Goal: Information Seeking & Learning: Find specific page/section

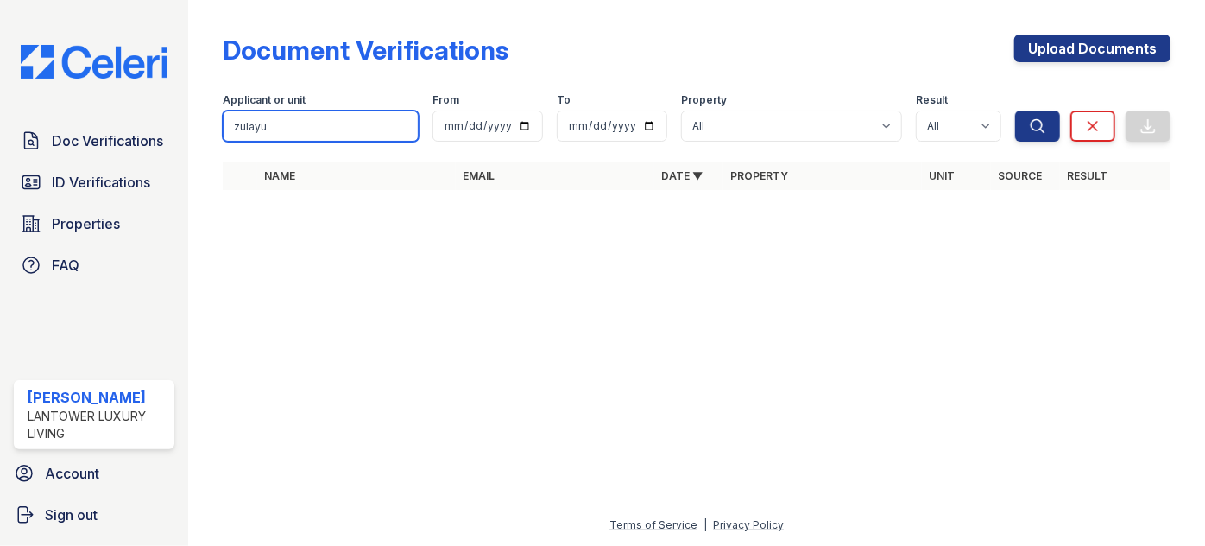
click at [324, 121] on input "zulayu" at bounding box center [321, 126] width 196 height 31
type input "zulay"
click at [1016, 111] on button "Search" at bounding box center [1038, 126] width 45 height 31
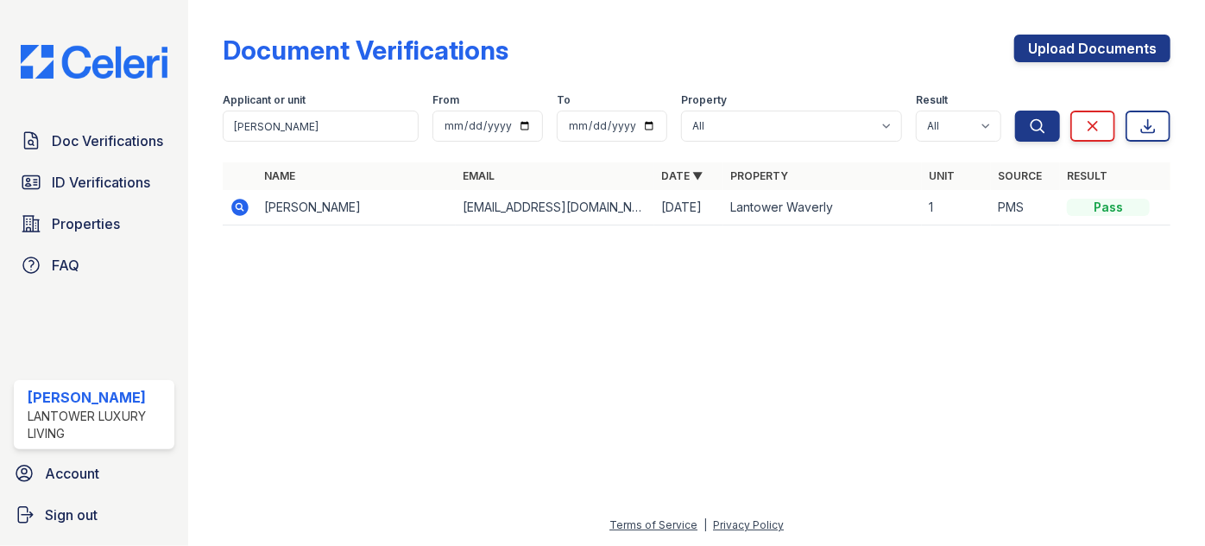
click at [244, 207] on icon at bounding box center [240, 207] width 17 height 17
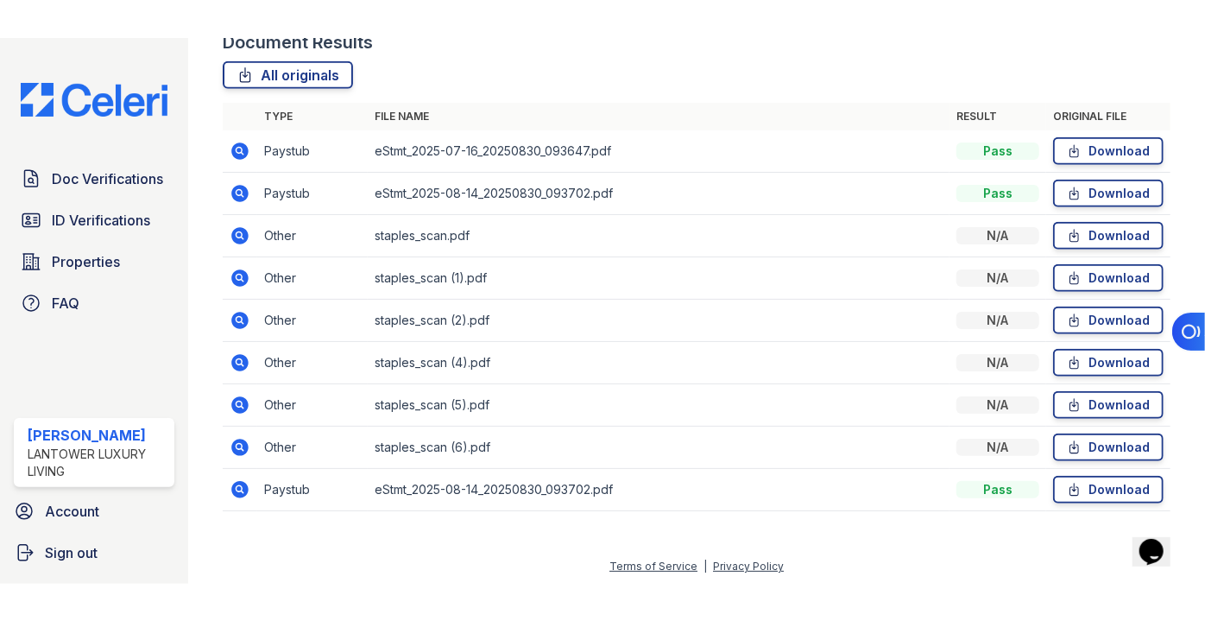
scroll to position [433, 0]
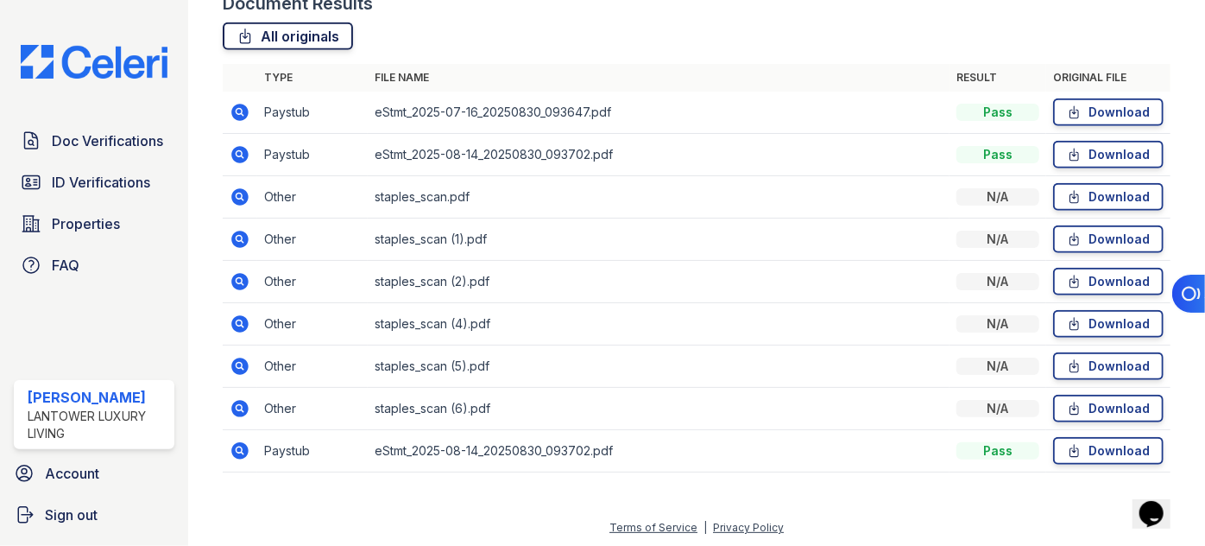
click at [292, 27] on link "All originals" at bounding box center [288, 36] width 130 height 28
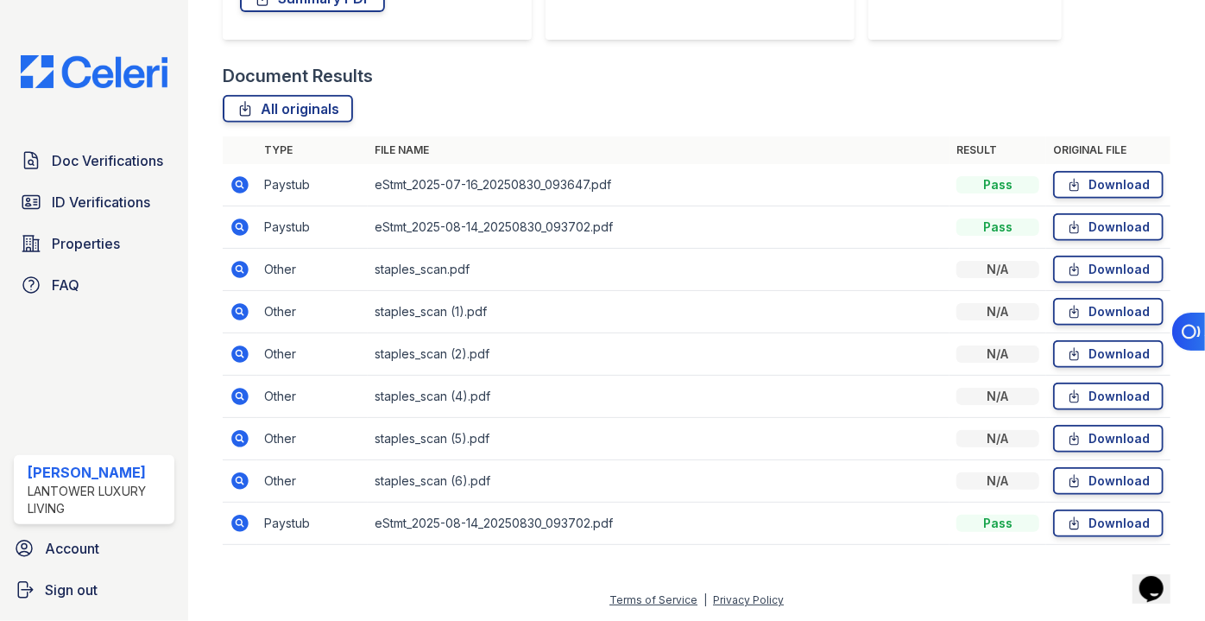
scroll to position [358, 0]
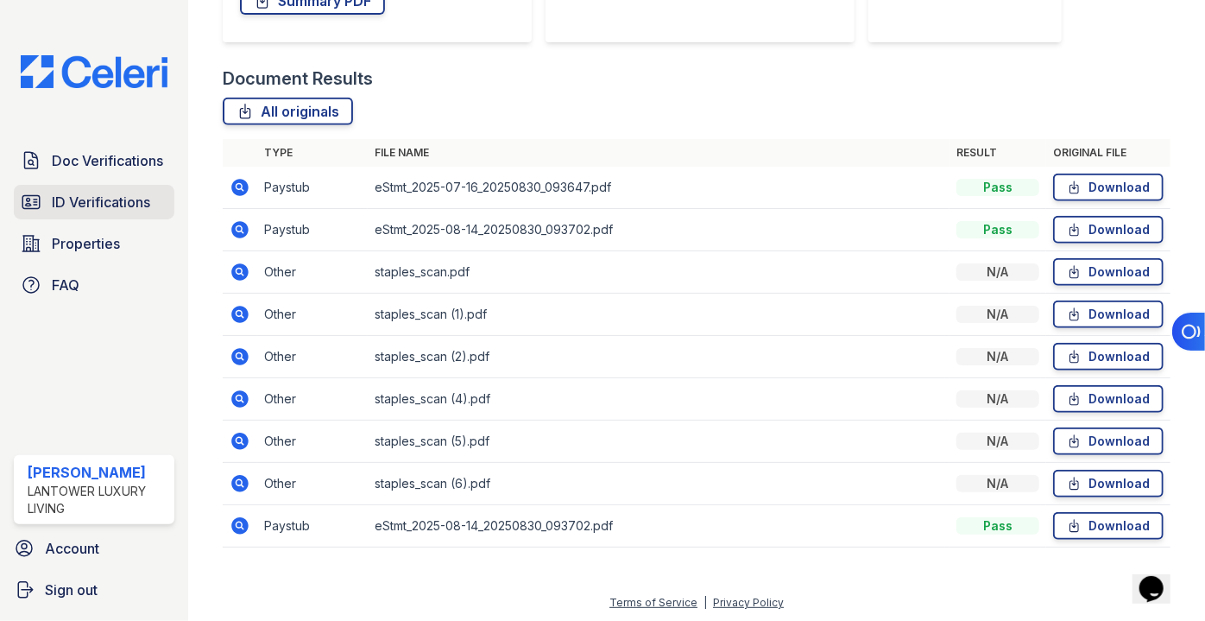
click at [73, 186] on link "ID Verifications" at bounding box center [94, 202] width 161 height 35
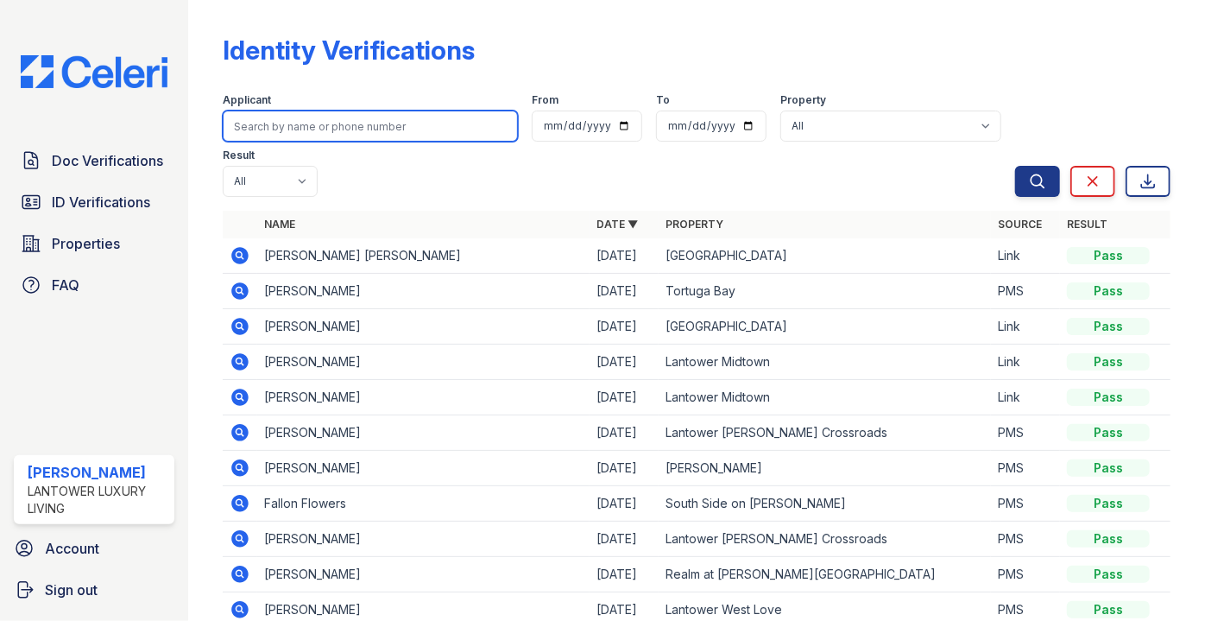
click at [312, 137] on input "search" at bounding box center [370, 126] width 295 height 31
type input "zulay"
click at [1016, 166] on button "Search" at bounding box center [1038, 181] width 45 height 31
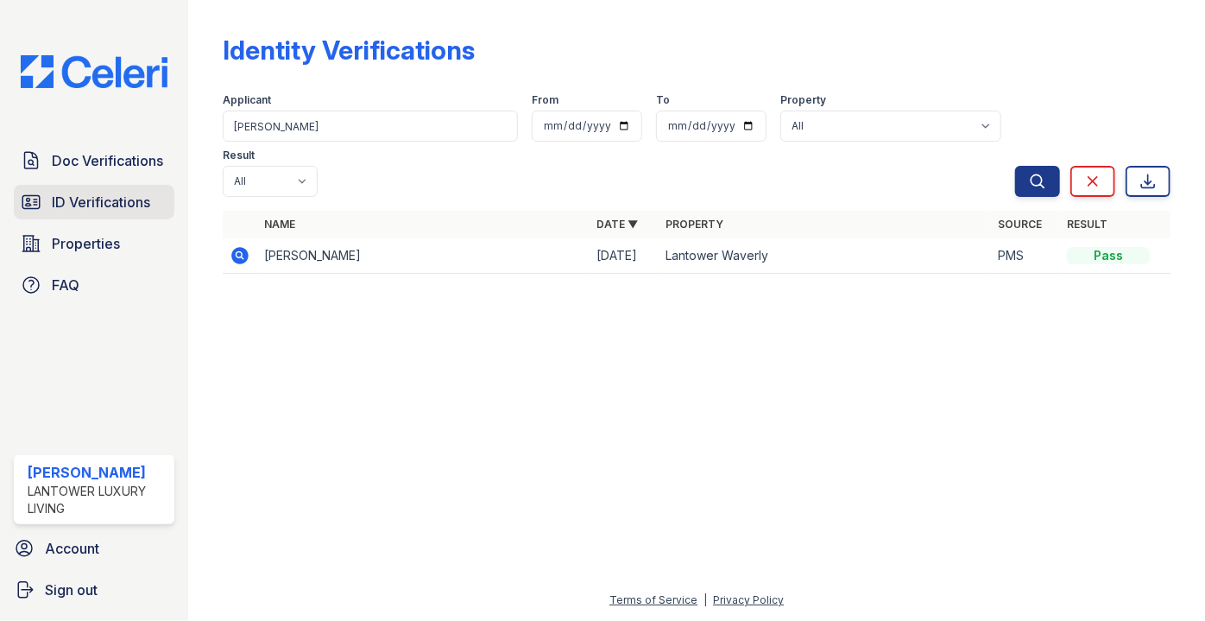
click at [84, 197] on span "ID Verifications" at bounding box center [101, 202] width 98 height 21
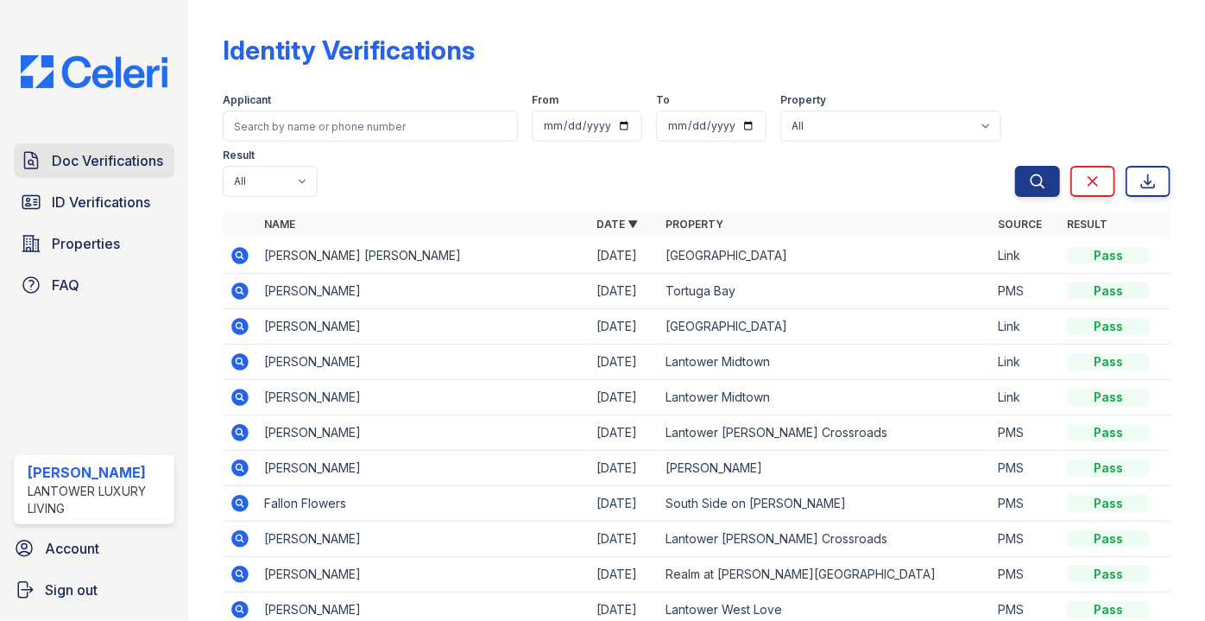
click at [76, 170] on link "Doc Verifications" at bounding box center [94, 160] width 161 height 35
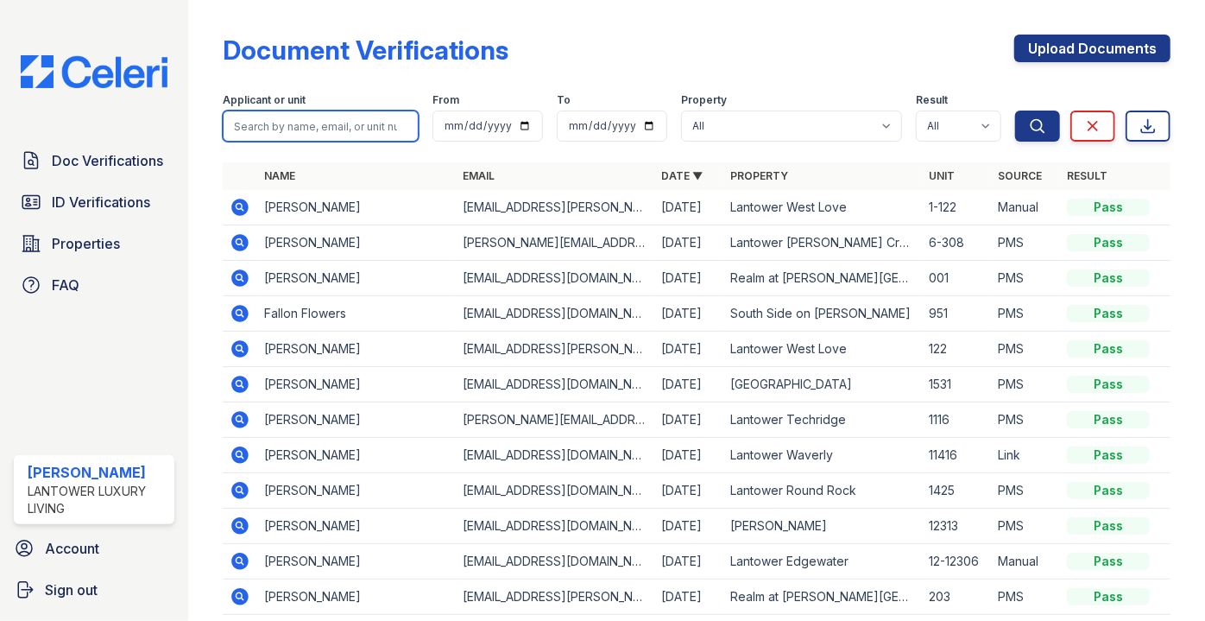
click at [325, 130] on input "search" at bounding box center [321, 126] width 196 height 31
type input "zulay"
click at [1016, 111] on button "Search" at bounding box center [1038, 126] width 45 height 31
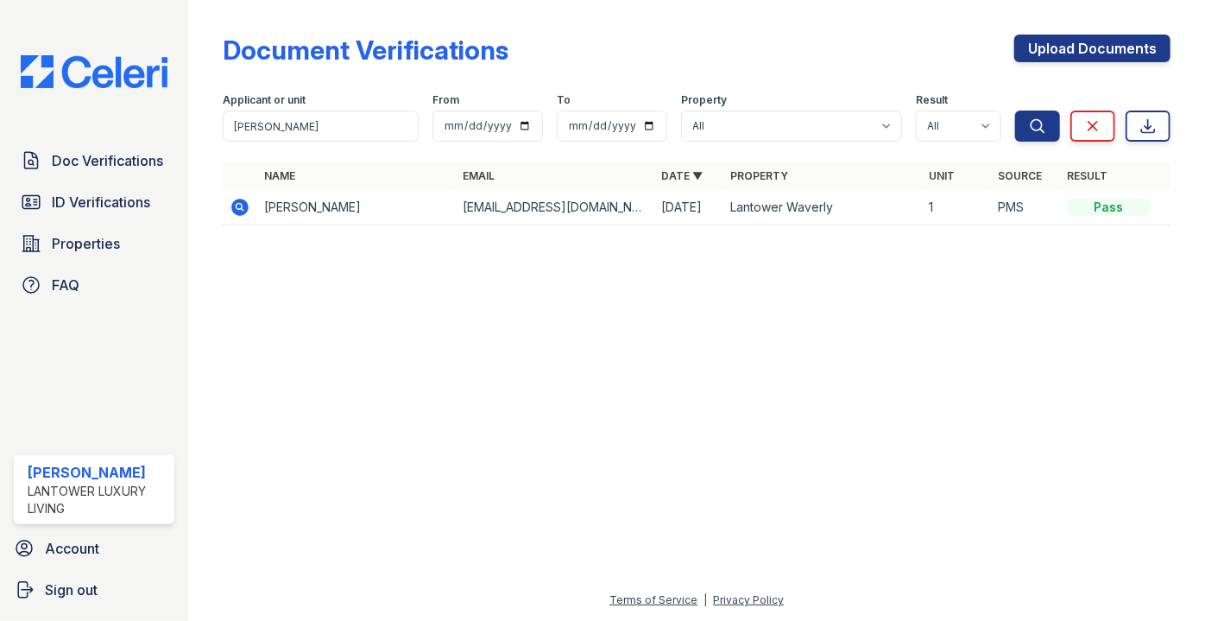
click at [242, 215] on icon at bounding box center [240, 207] width 17 height 17
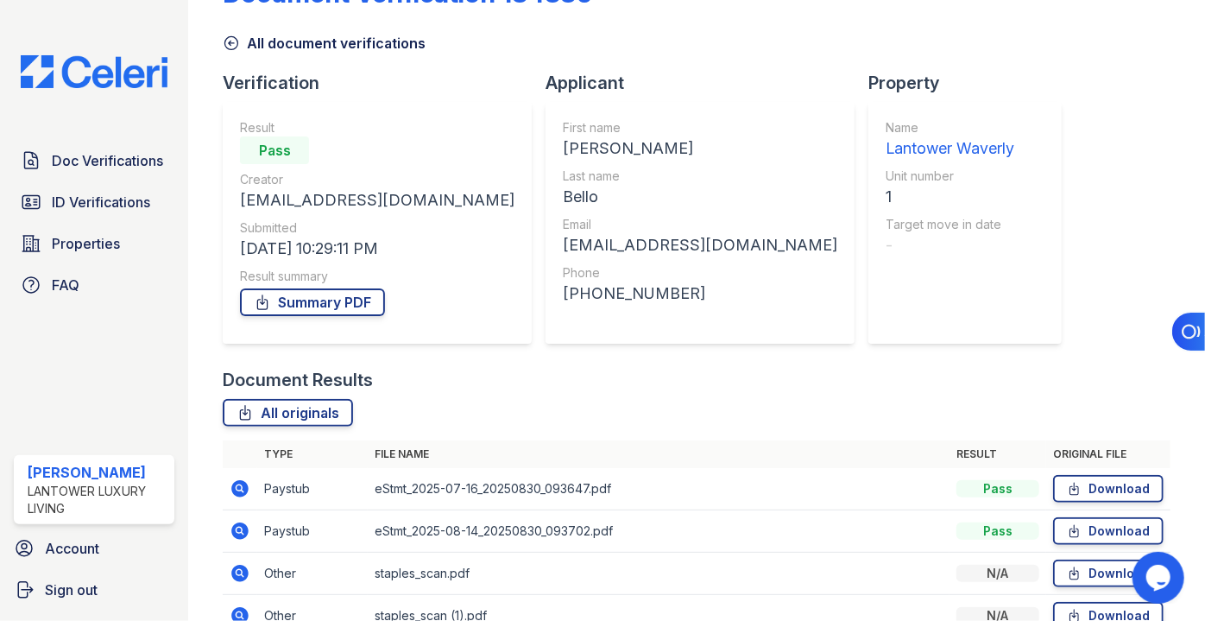
scroll to position [358, 0]
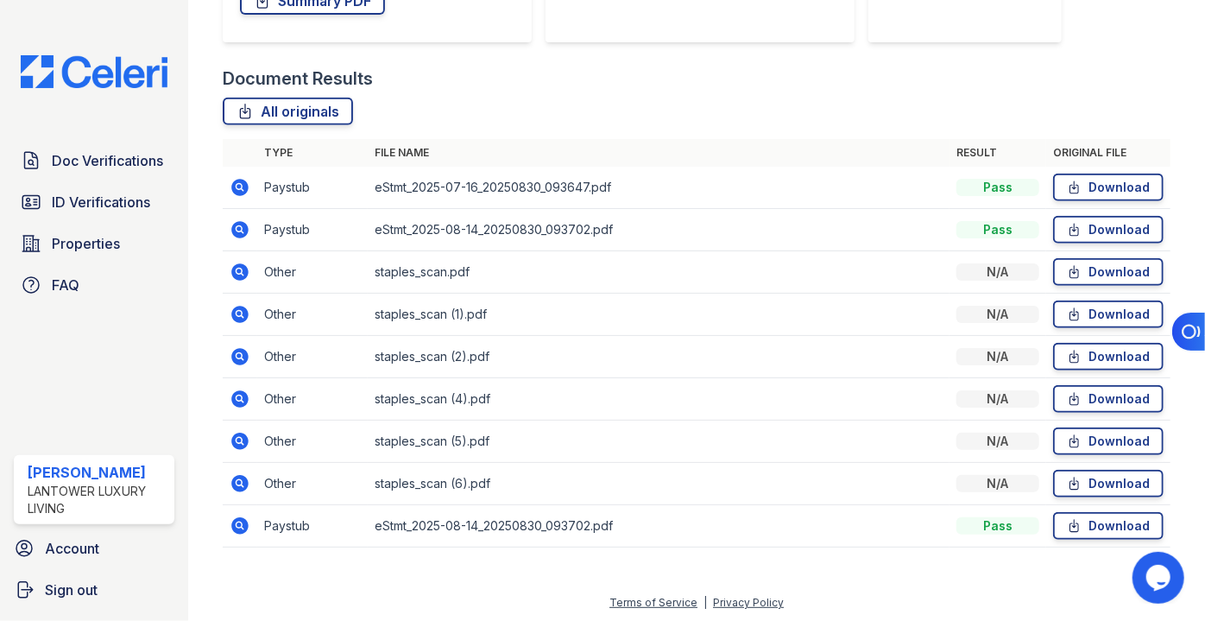
click at [244, 275] on icon at bounding box center [240, 271] width 17 height 17
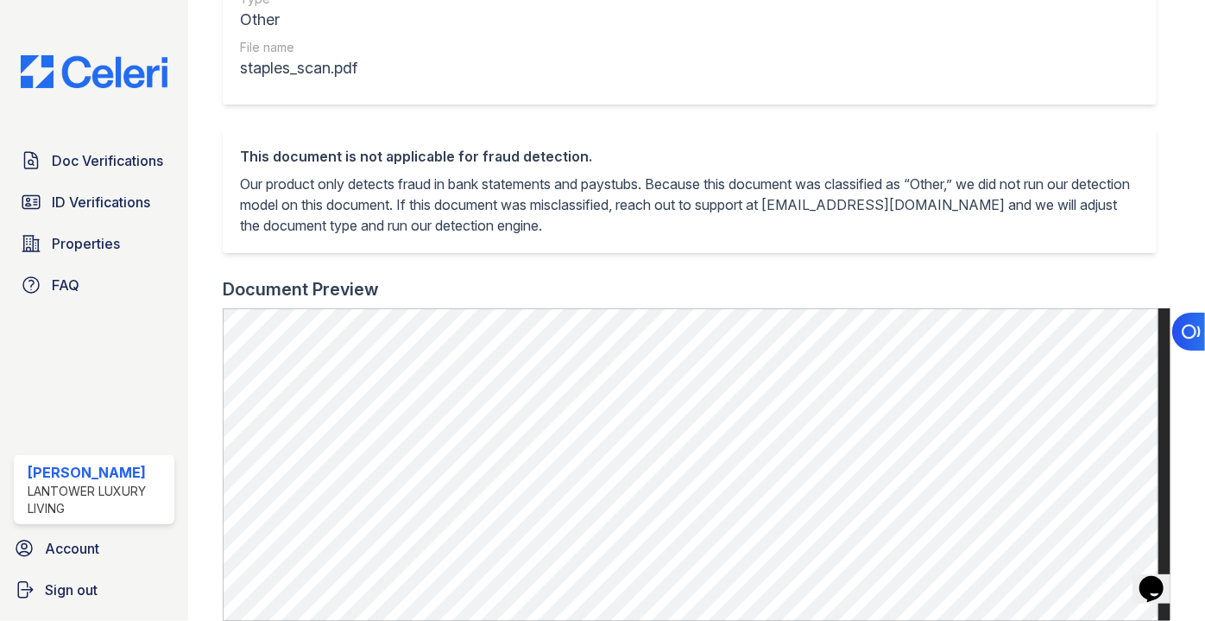
scroll to position [646, 0]
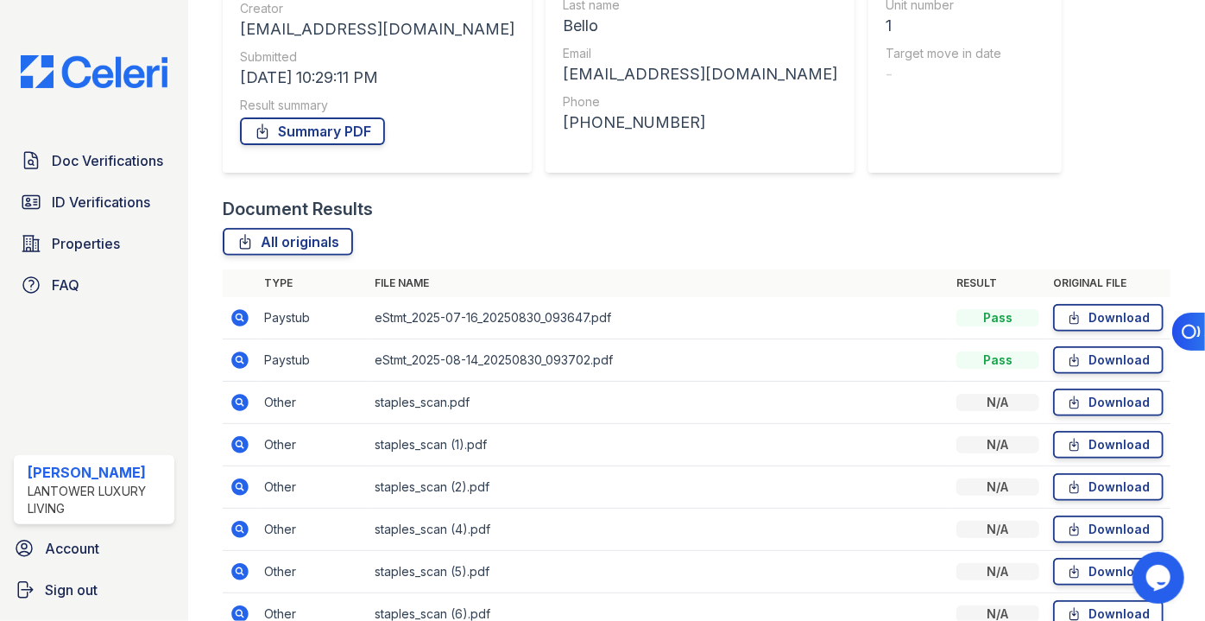
scroll to position [235, 0]
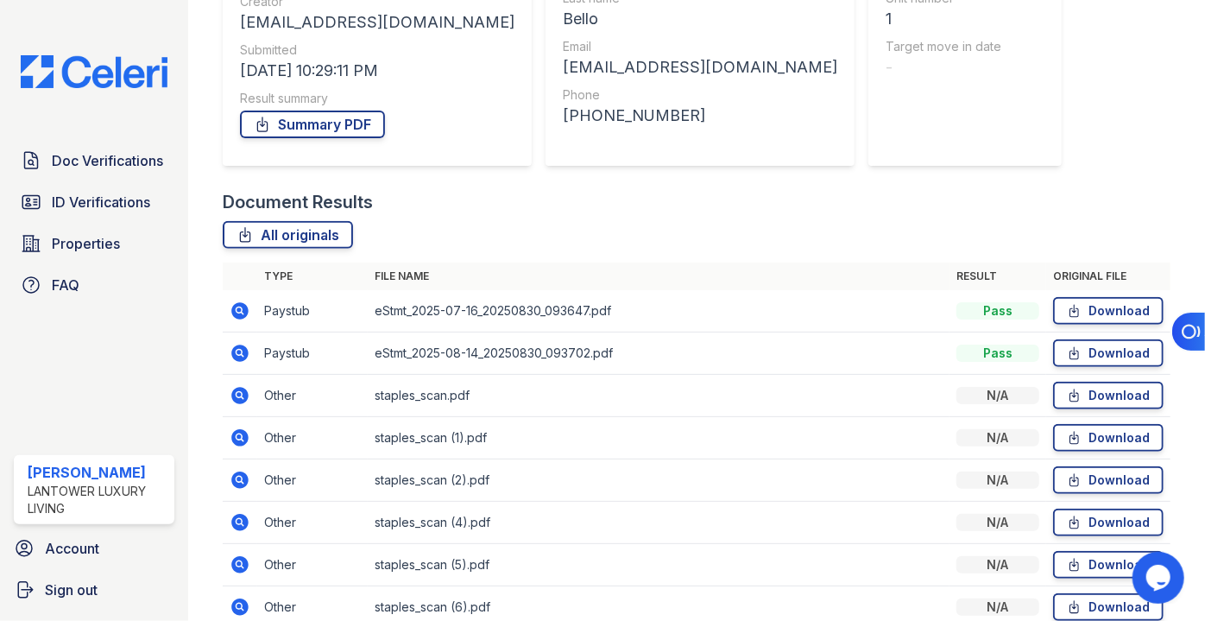
click at [239, 434] on icon at bounding box center [239, 436] width 4 height 4
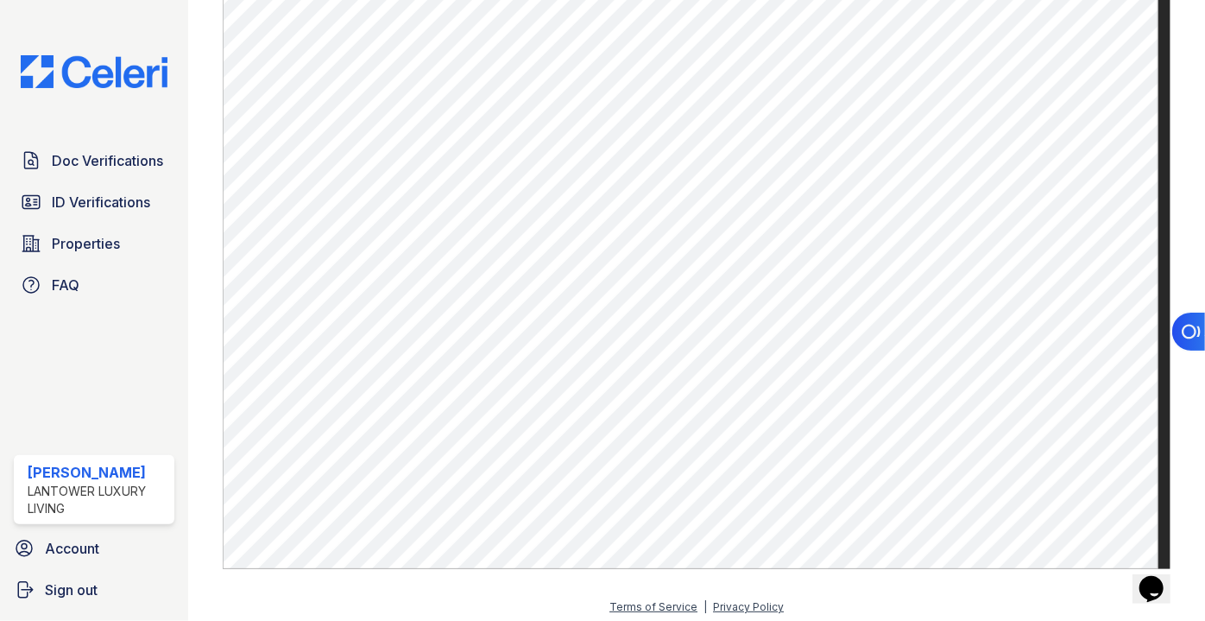
scroll to position [646, 0]
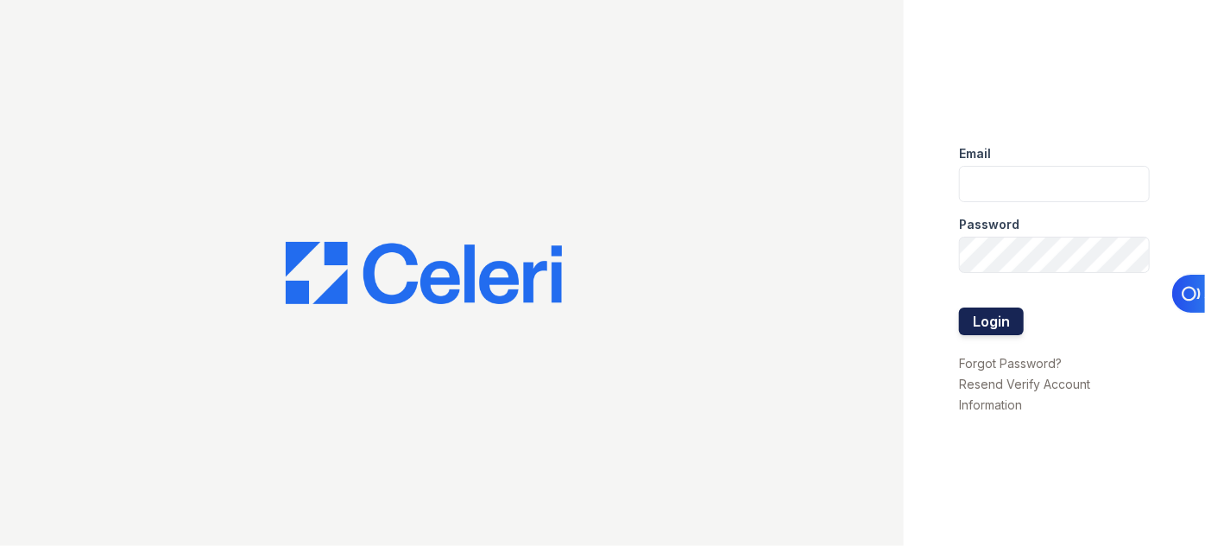
type input "[EMAIL_ADDRESS][DOMAIN_NAME]"
click at [988, 313] on button "Login" at bounding box center [991, 321] width 65 height 28
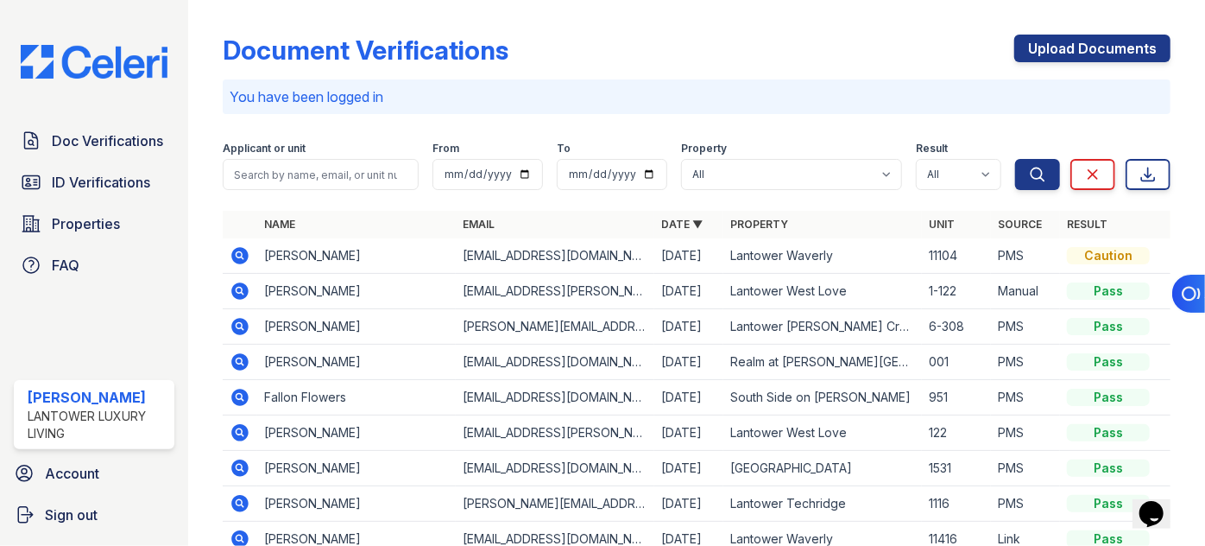
click at [361, 149] on div "Applicant or unit" at bounding box center [321, 150] width 196 height 17
click at [332, 159] on div "Applicant or unit" at bounding box center [321, 166] width 196 height 48
drag, startPoint x: 279, startPoint y: 193, endPoint x: 323, endPoint y: 27, distance: 172.4
click at [281, 192] on form "Applicant or unit From To Property All Lantower [PERSON_NAME] [GEOGRAPHIC_DATA]…" at bounding box center [697, 162] width 948 height 69
click at [288, 174] on input "search" at bounding box center [321, 174] width 196 height 31
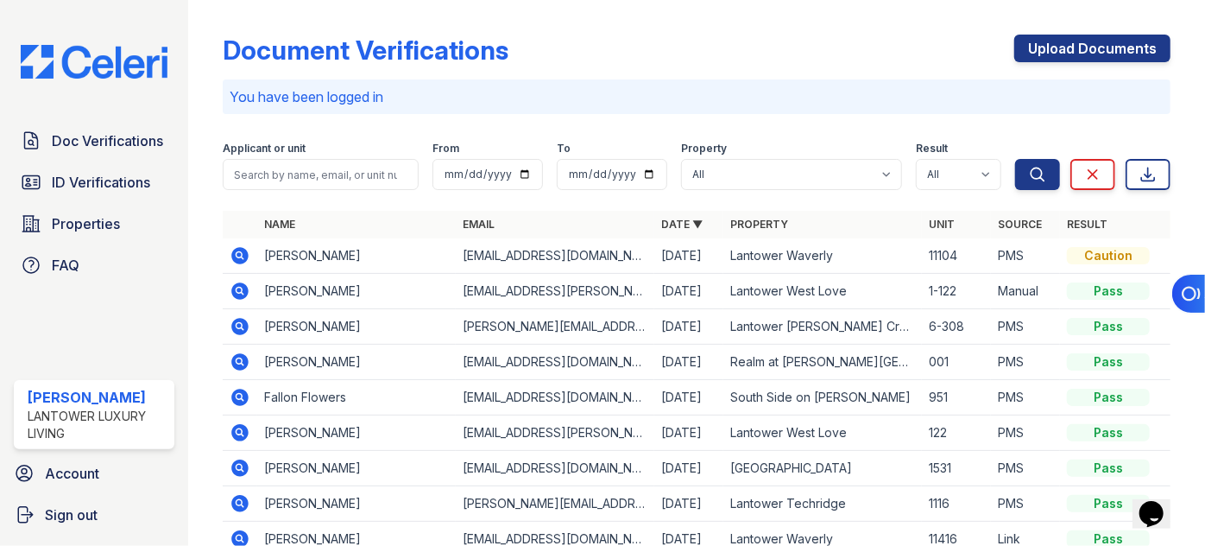
click at [278, 188] on form "Applicant or unit From To Property All Lantower [PERSON_NAME] [GEOGRAPHIC_DATA]…" at bounding box center [697, 162] width 948 height 69
click at [281, 175] on input "search" at bounding box center [321, 174] width 196 height 31
type input "[PERSON_NAME]"
click at [1016, 159] on button "Search" at bounding box center [1038, 174] width 45 height 31
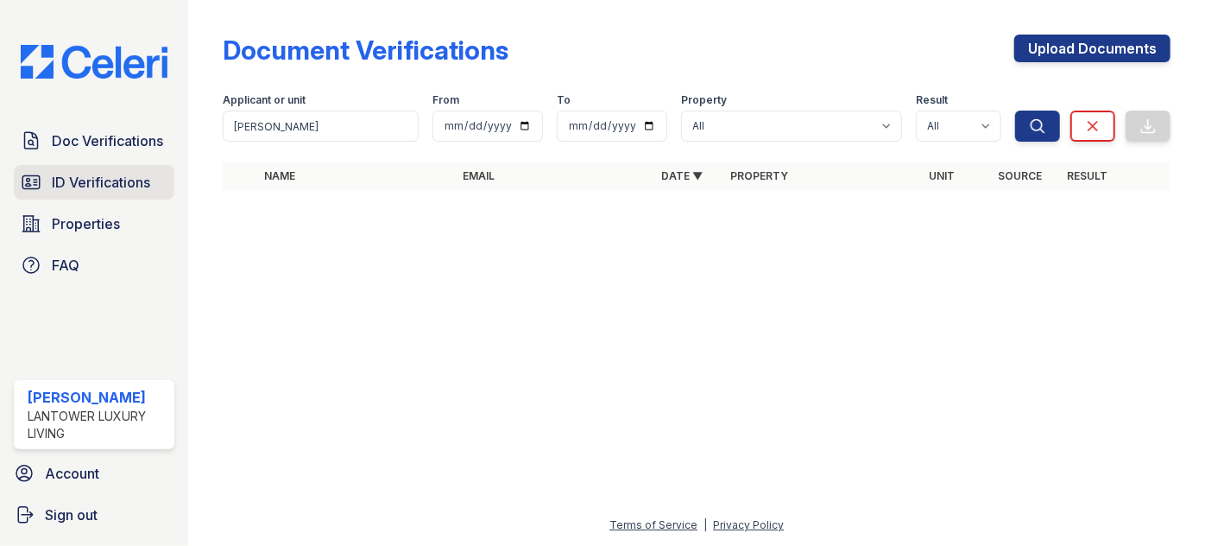
click at [69, 172] on span "ID Verifications" at bounding box center [101, 182] width 98 height 21
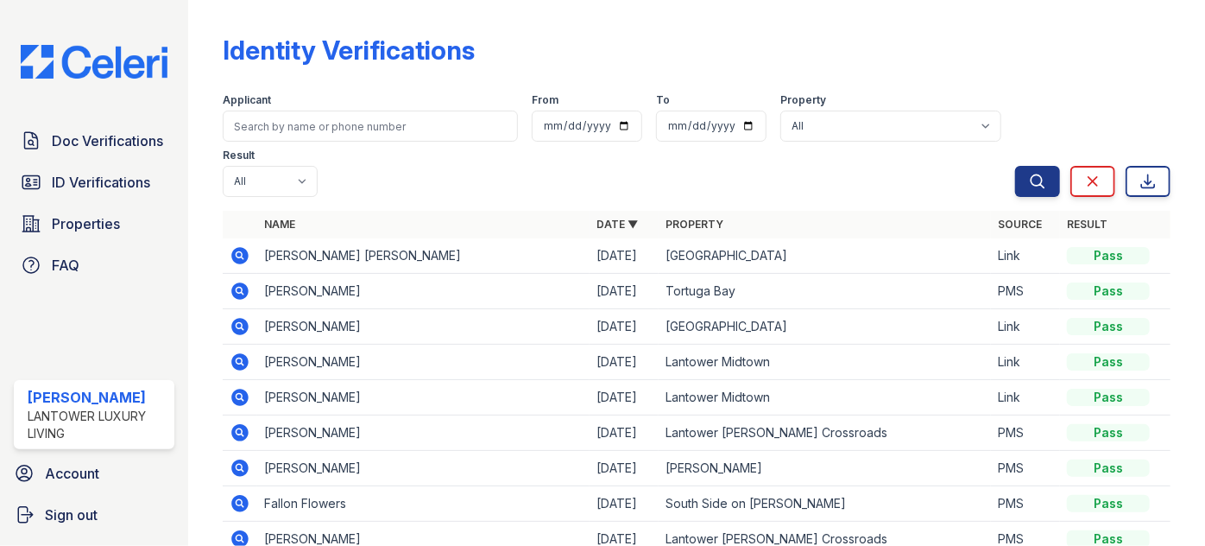
click at [273, 123] on input "search" at bounding box center [370, 126] width 295 height 31
type input "[PERSON_NAME]"
click at [1016, 166] on button "Search" at bounding box center [1038, 181] width 45 height 31
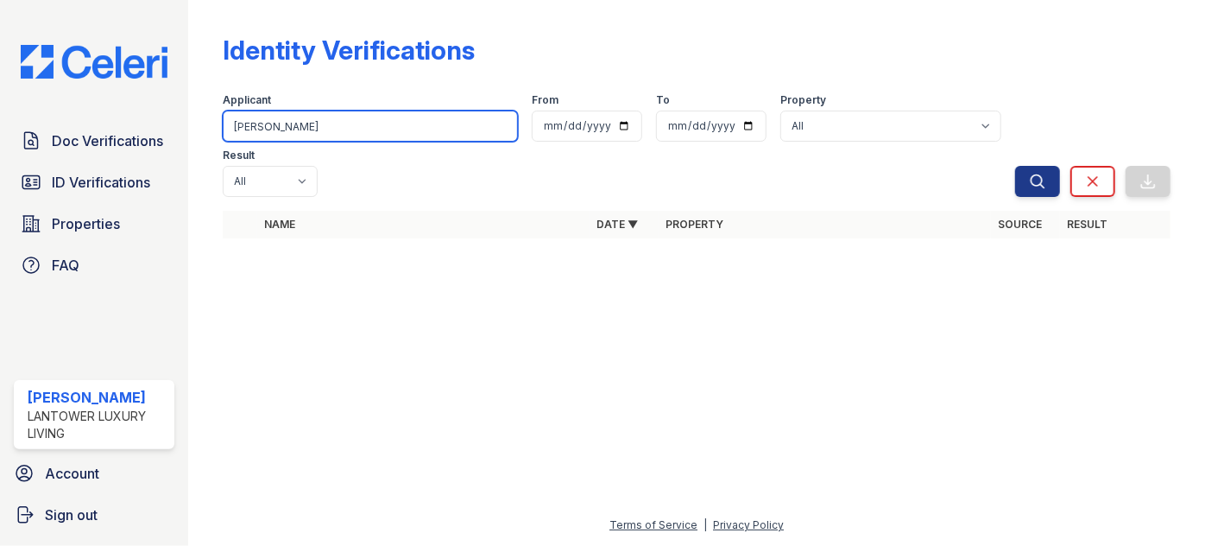
drag, startPoint x: 343, startPoint y: 126, endPoint x: 53, endPoint y: 108, distance: 290.7
click at [77, 136] on div "Doc Verifications ID Verifications Properties FAQ [PERSON_NAME] Lantower Luxury…" at bounding box center [602, 273] width 1205 height 546
type input "[PERSON_NAME]"
click at [1016, 166] on button "Search" at bounding box center [1038, 181] width 45 height 31
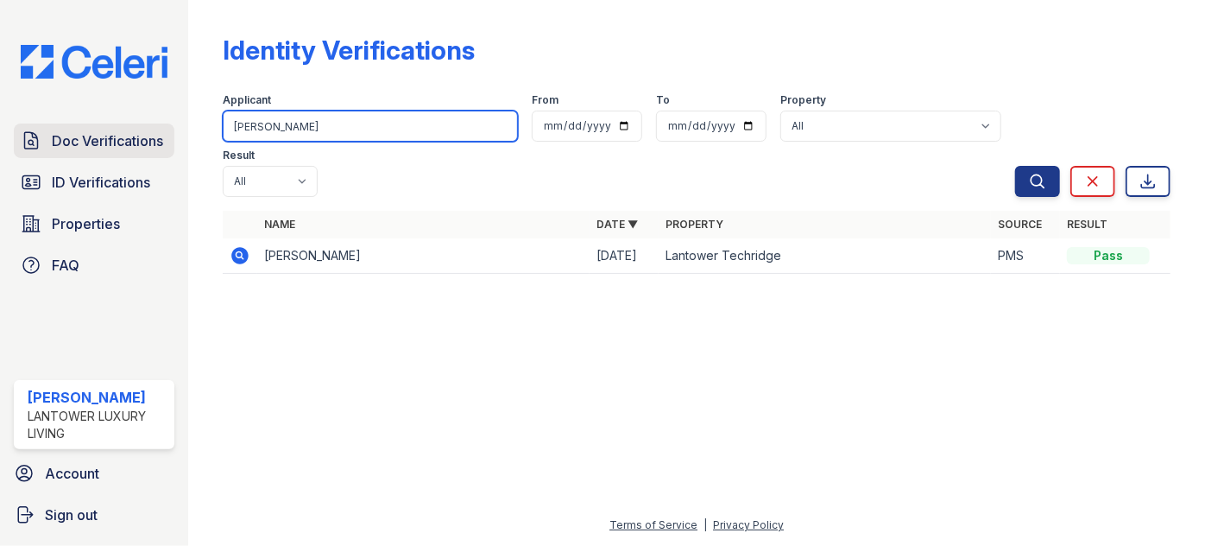
drag, startPoint x: 294, startPoint y: 123, endPoint x: 167, endPoint y: 137, distance: 128.6
click at [168, 130] on div "Doc Verifications ID Verifications Properties FAQ [PERSON_NAME] Lantower Luxury…" at bounding box center [602, 273] width 1205 height 546
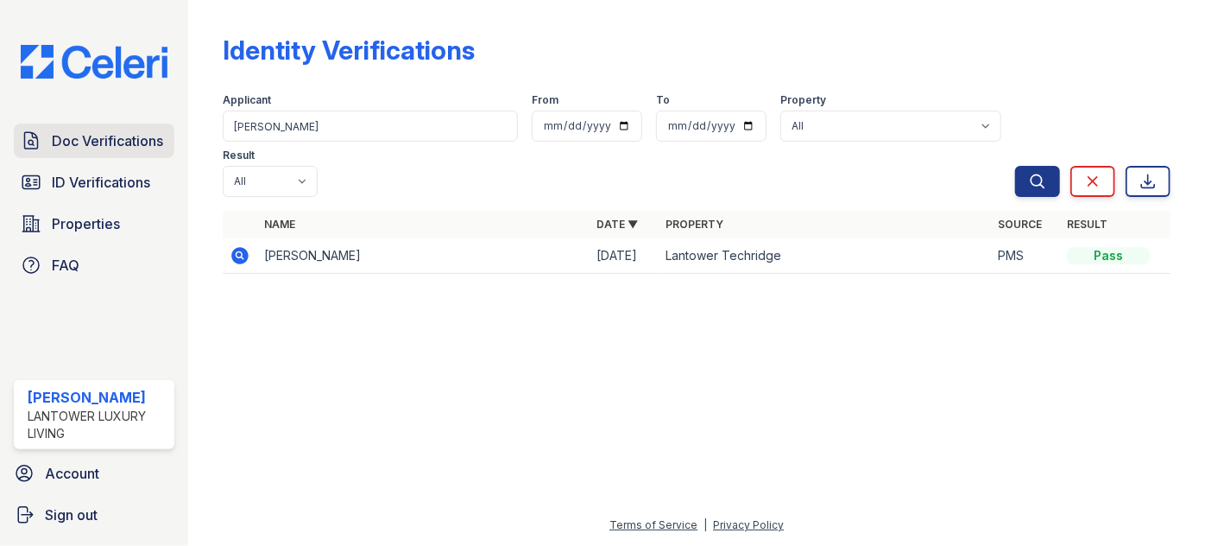
click at [108, 142] on link "Doc Verifications" at bounding box center [94, 140] width 161 height 35
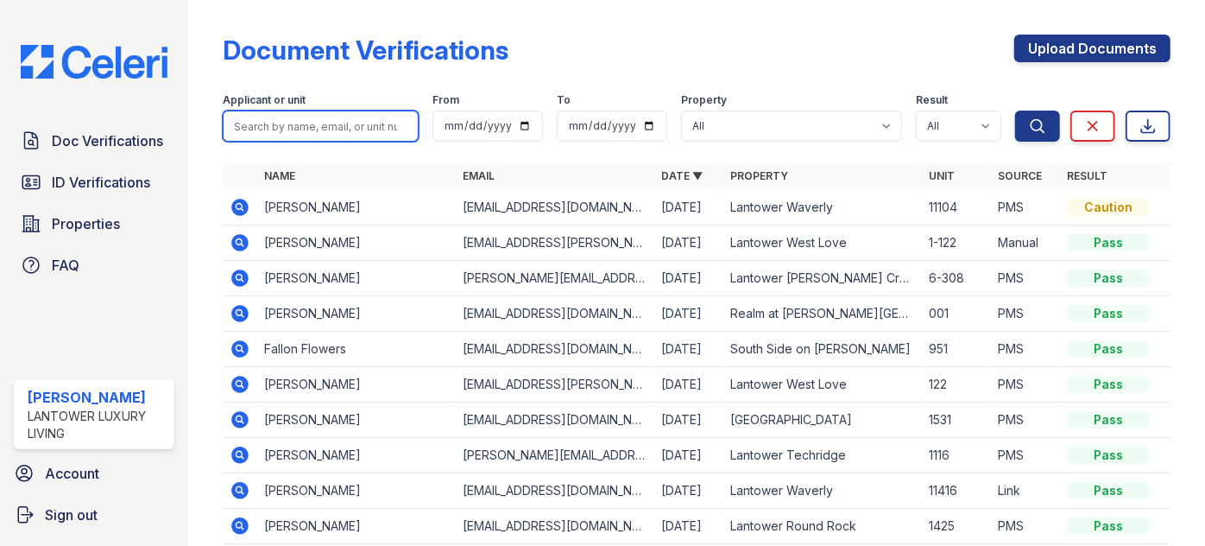
drag, startPoint x: 326, startPoint y: 136, endPoint x: 327, endPoint y: 127, distance: 9.5
click at [326, 136] on input "search" at bounding box center [321, 126] width 196 height 31
paste input "[PERSON_NAME]"
type input "[PERSON_NAME]"
click at [1016, 111] on button "Search" at bounding box center [1038, 126] width 45 height 31
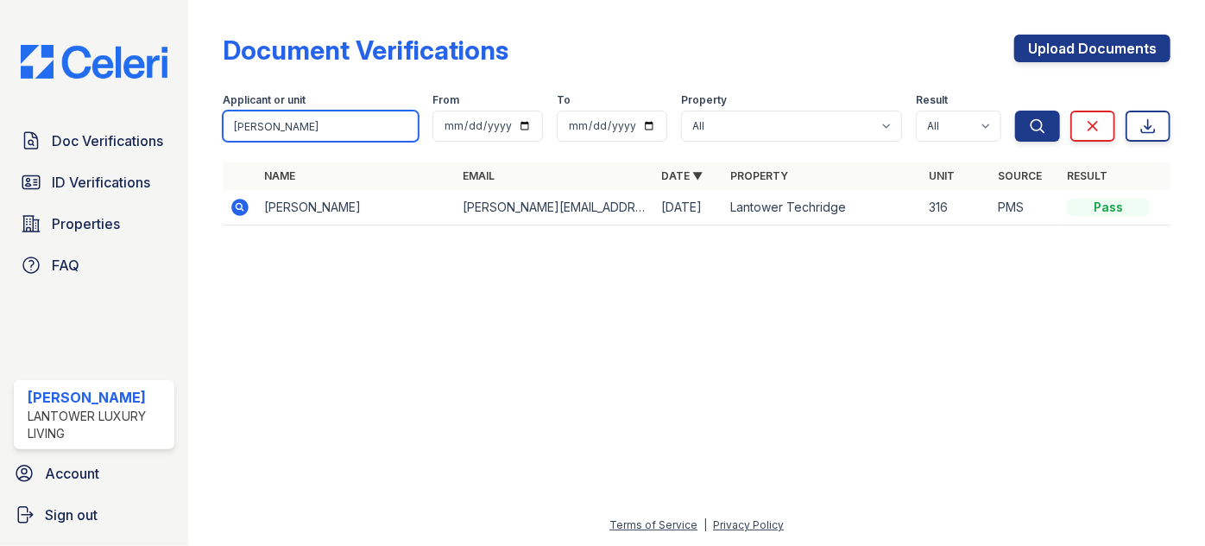
click at [274, 120] on input "[PERSON_NAME]" at bounding box center [321, 126] width 196 height 31
drag, startPoint x: 281, startPoint y: 124, endPoint x: 189, endPoint y: 140, distance: 92.8
click at [207, 135] on div "Document Verifications Upload Documents Filter Applicant or unit [PERSON_NAME] …" at bounding box center [696, 273] width 1017 height 546
type input "[PERSON_NAME]"
click at [1016, 111] on button "Search" at bounding box center [1038, 126] width 45 height 31
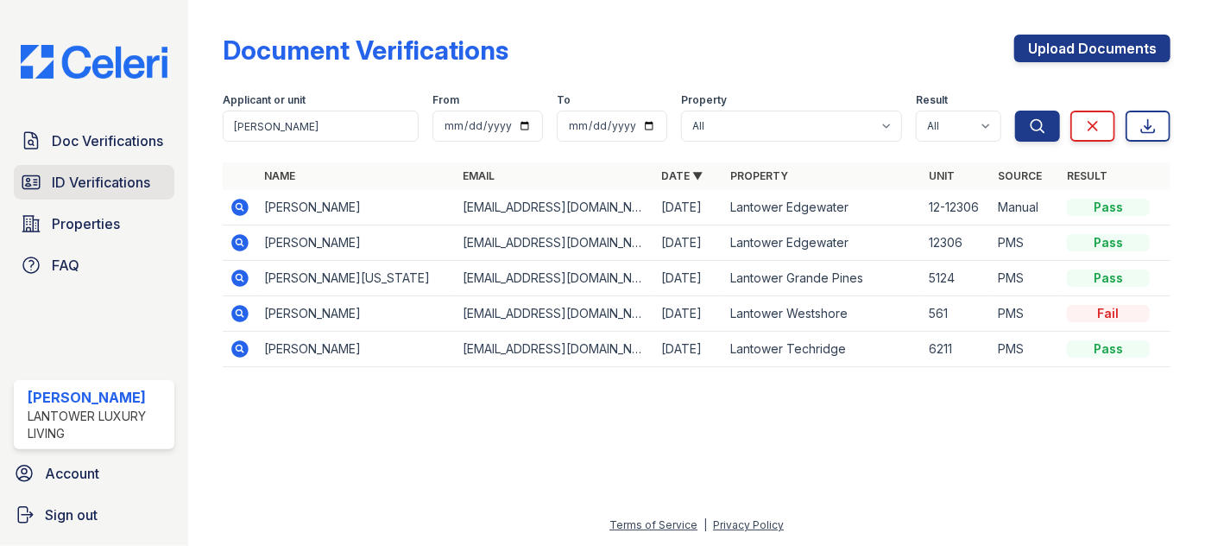
click at [65, 172] on span "ID Verifications" at bounding box center [101, 182] width 98 height 21
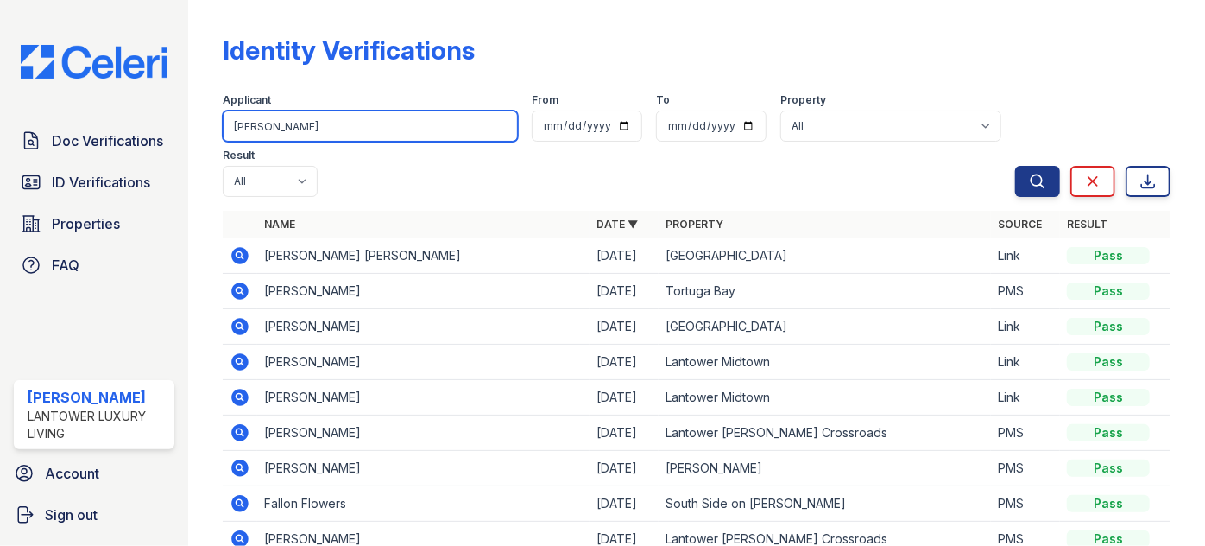
click at [268, 123] on input "[PERSON_NAME]" at bounding box center [370, 126] width 295 height 31
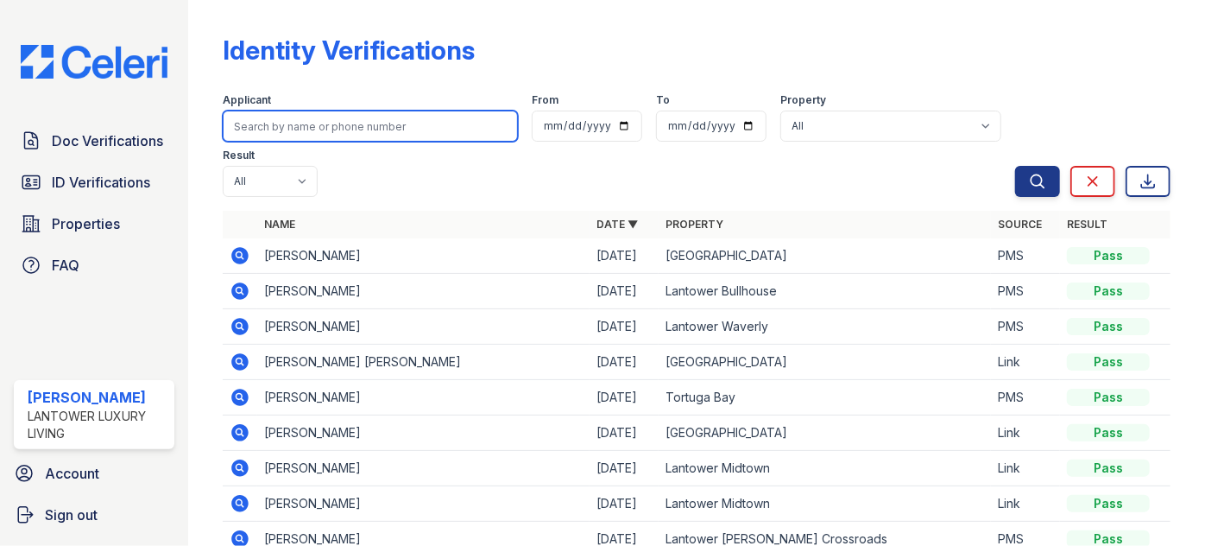
drag, startPoint x: 279, startPoint y: 121, endPoint x: 290, endPoint y: 110, distance: 15.9
click at [278, 115] on input "search" at bounding box center [370, 126] width 295 height 31
type input "[PERSON_NAME]"
click at [1016, 166] on button "Search" at bounding box center [1038, 181] width 45 height 31
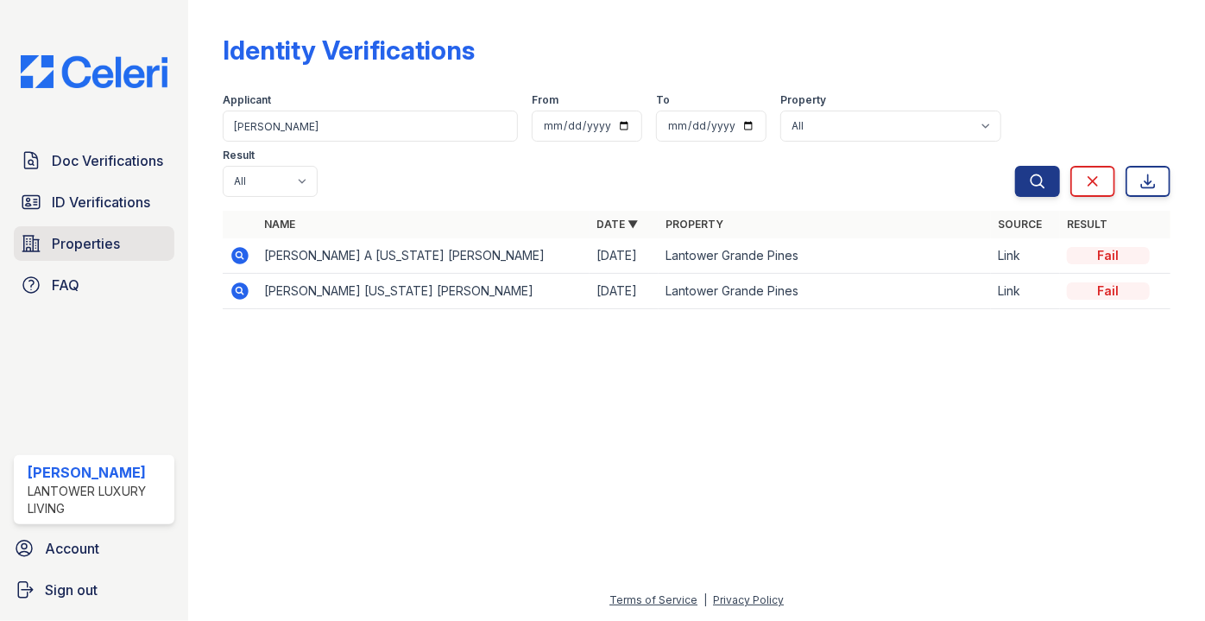
click at [93, 244] on span "Properties" at bounding box center [86, 243] width 68 height 21
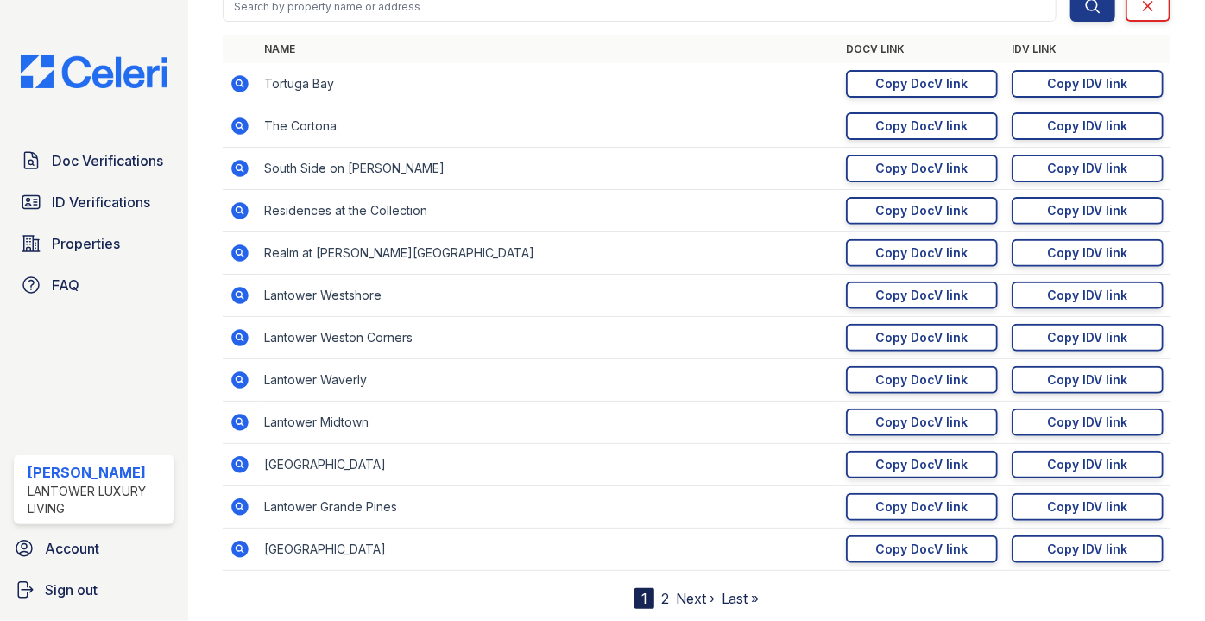
scroll to position [204, 0]
click at [661, 545] on link "2" at bounding box center [665, 597] width 8 height 17
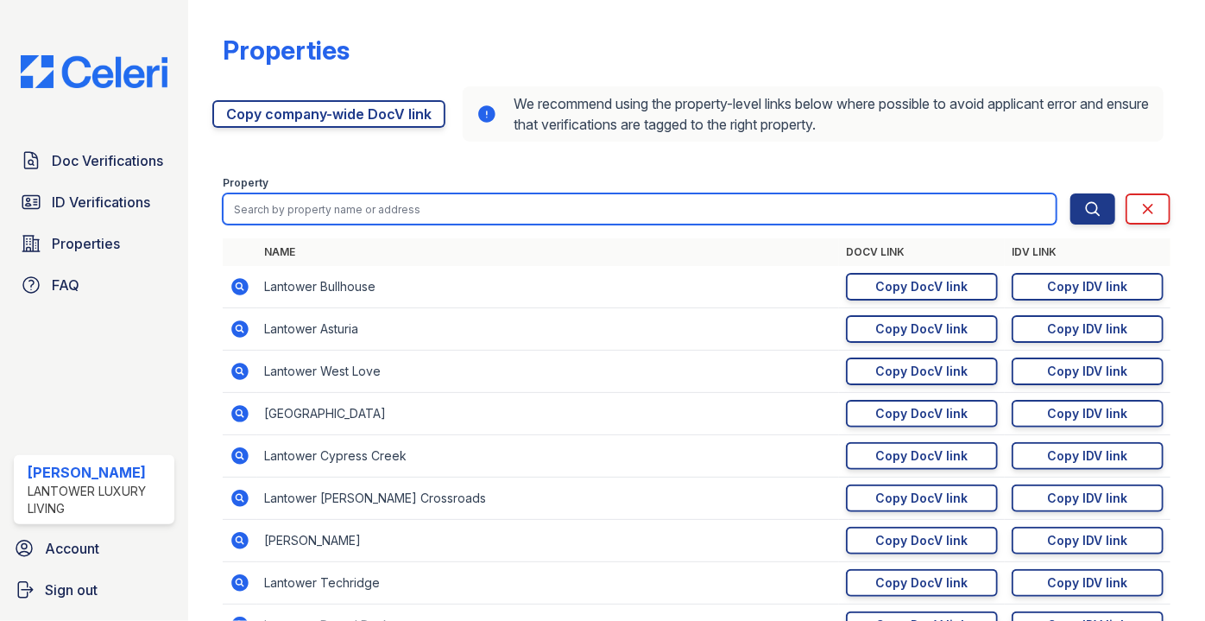
click at [274, 222] on input "search" at bounding box center [640, 208] width 834 height 31
type input "weston"
click at [1071, 193] on button "Search" at bounding box center [1093, 208] width 45 height 31
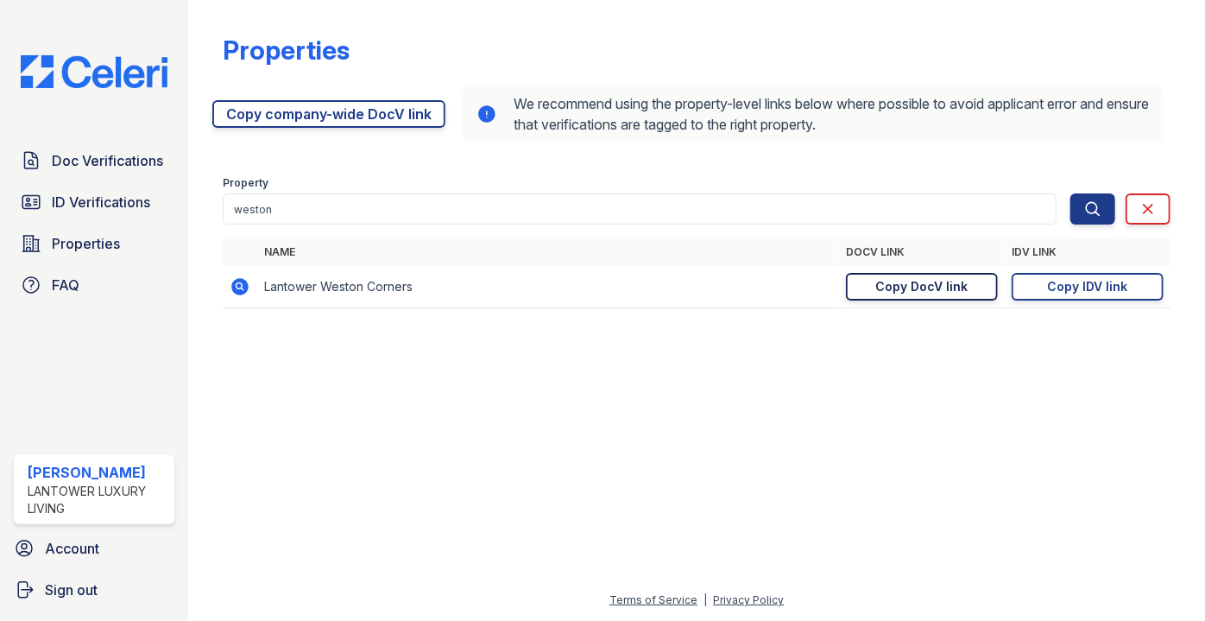
click at [938, 285] on div "Copy DocV link" at bounding box center [922, 286] width 92 height 17
click at [1131, 274] on link "Copy IDV link Copy link" at bounding box center [1088, 287] width 152 height 28
